Goal: Task Accomplishment & Management: Use online tool/utility

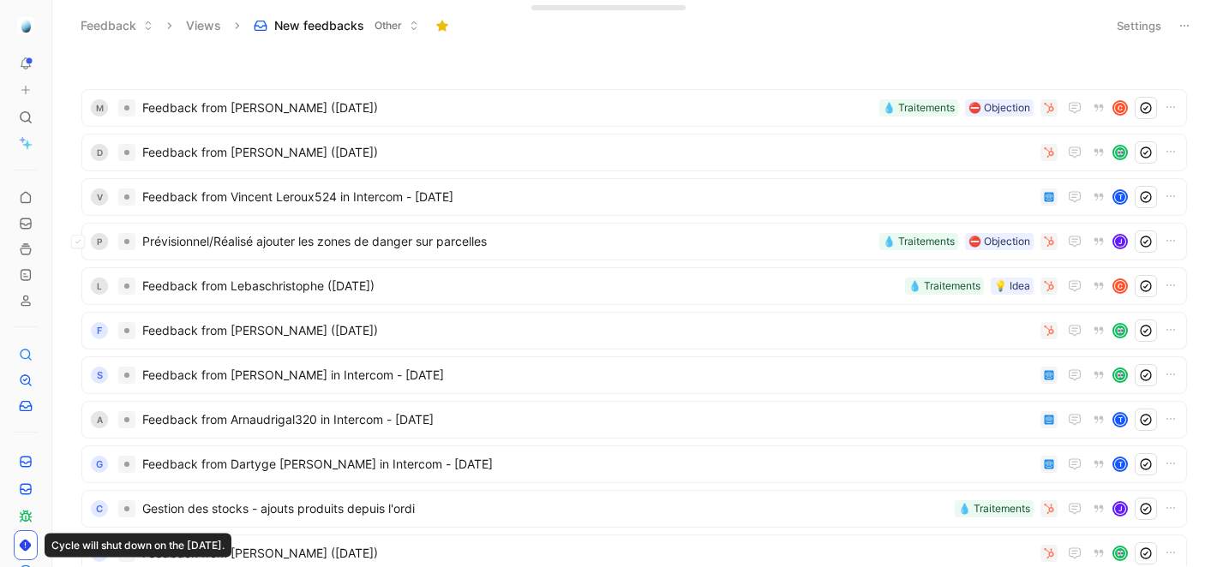
scroll to position [9, 0]
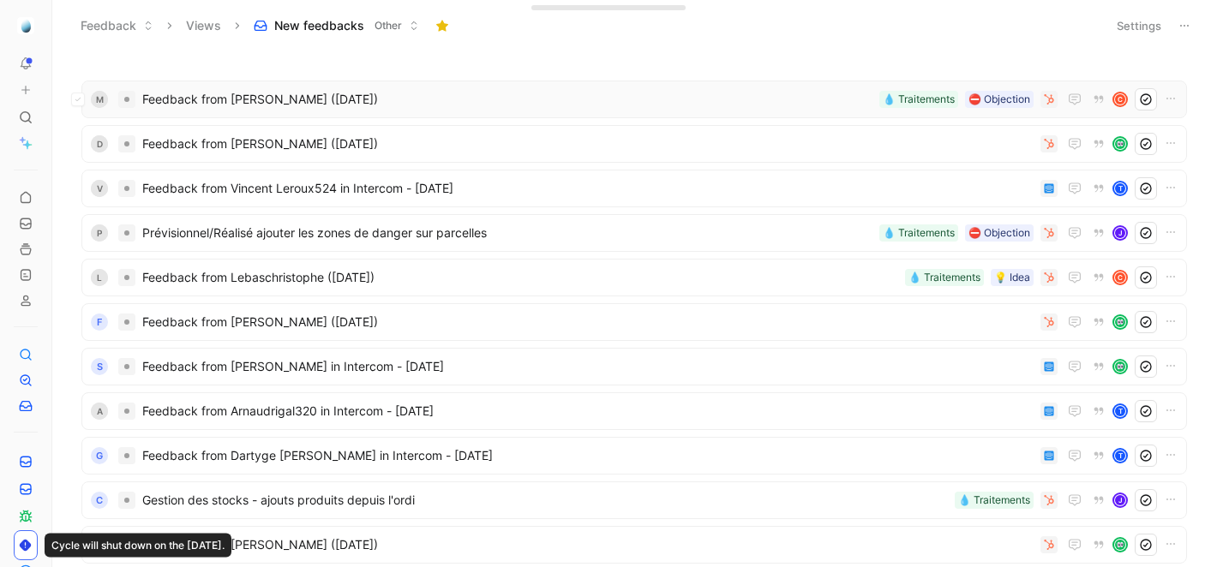
click at [458, 102] on span "Feedback from [PERSON_NAME] ([DATE])" at bounding box center [507, 99] width 730 height 21
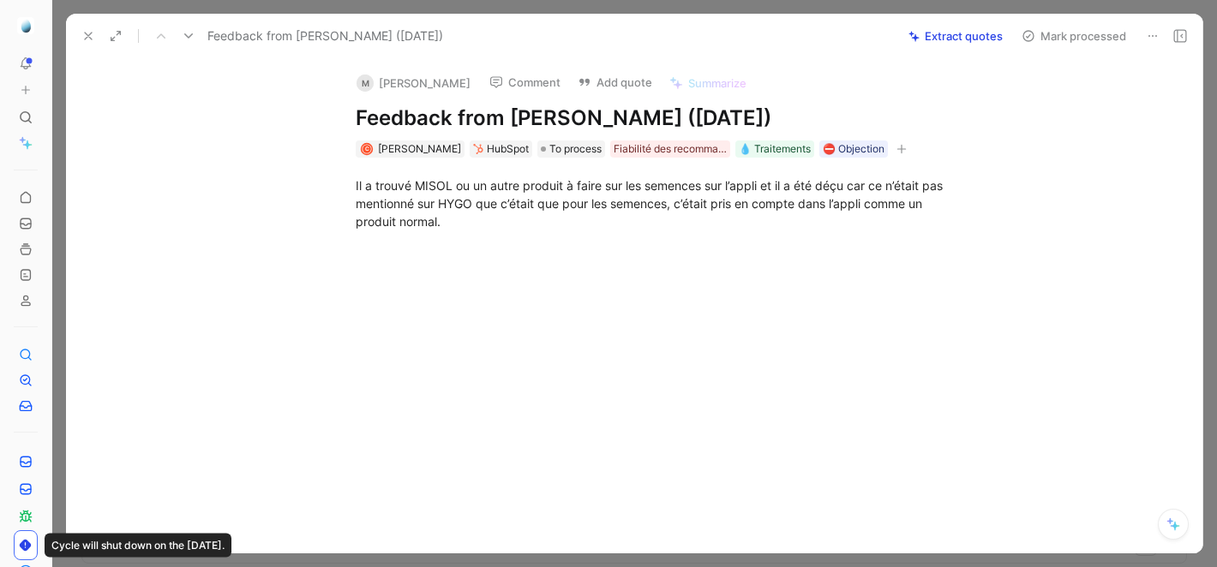
click at [81, 29] on icon at bounding box center [88, 36] width 14 height 14
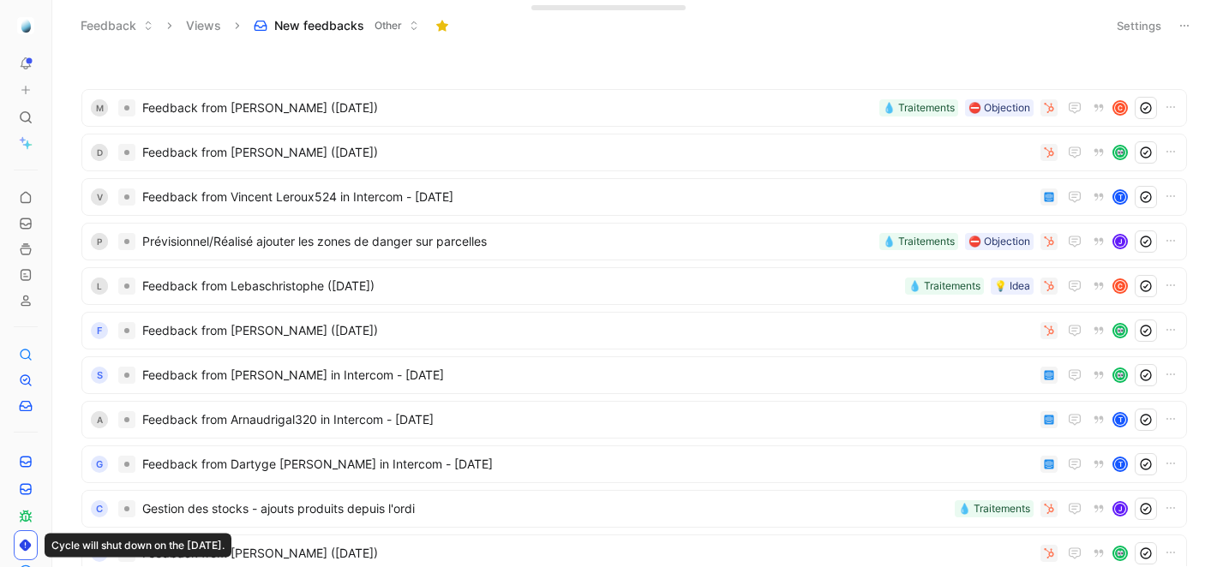
click at [1185, 29] on icon at bounding box center [1185, 26] width 14 height 14
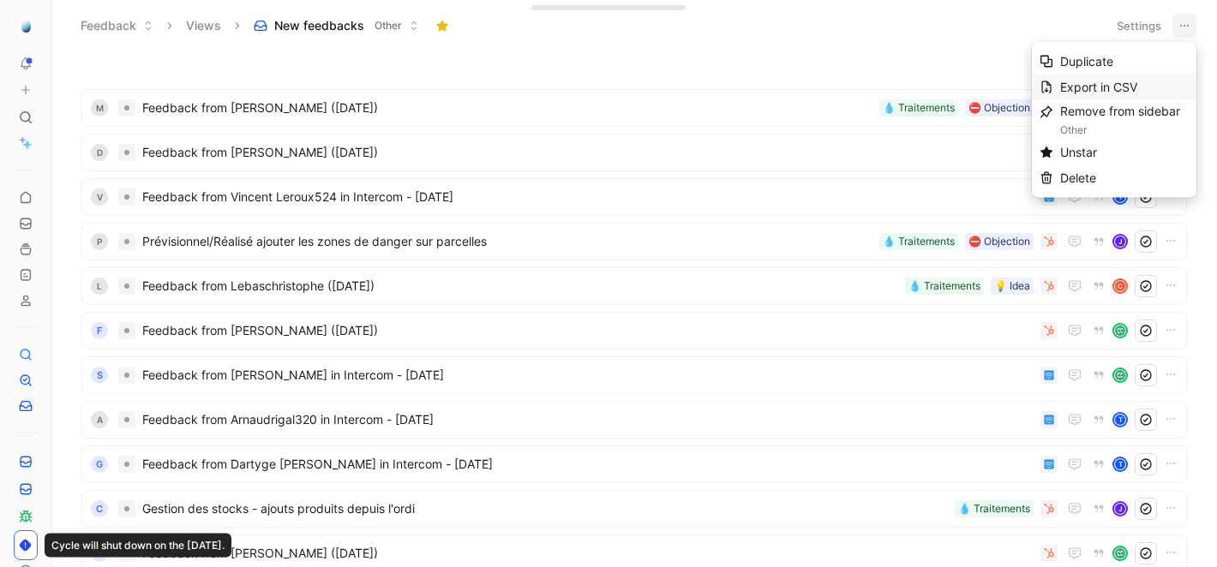
click at [1096, 89] on span "Export in CSV" at bounding box center [1098, 87] width 77 height 15
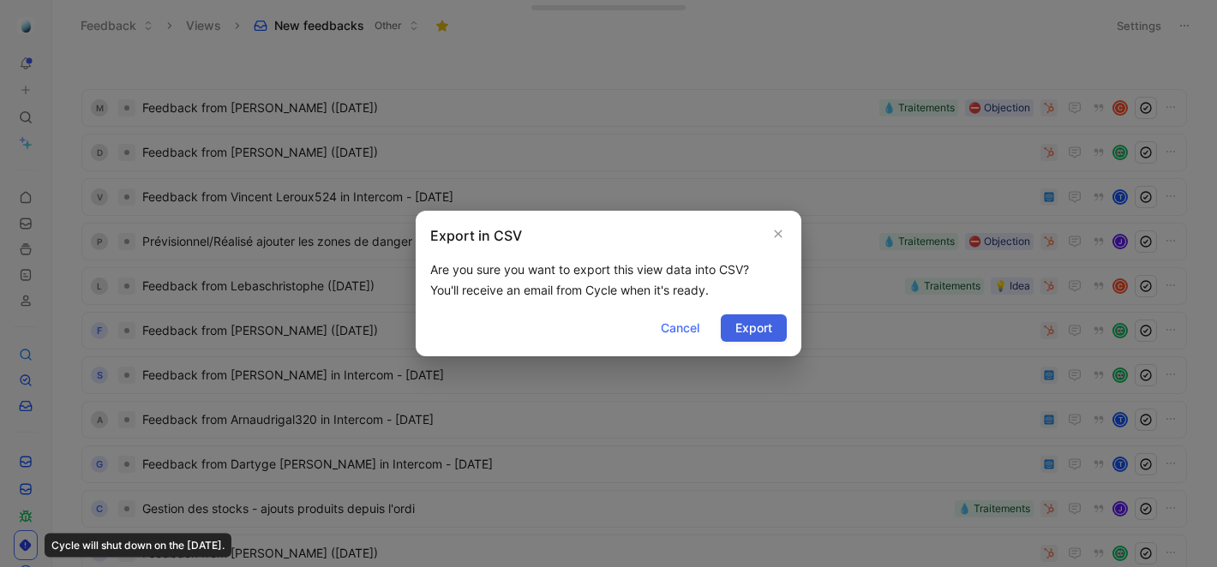
click at [763, 333] on span "Export" at bounding box center [753, 328] width 37 height 21
